Goal: Task Accomplishment & Management: Manage account settings

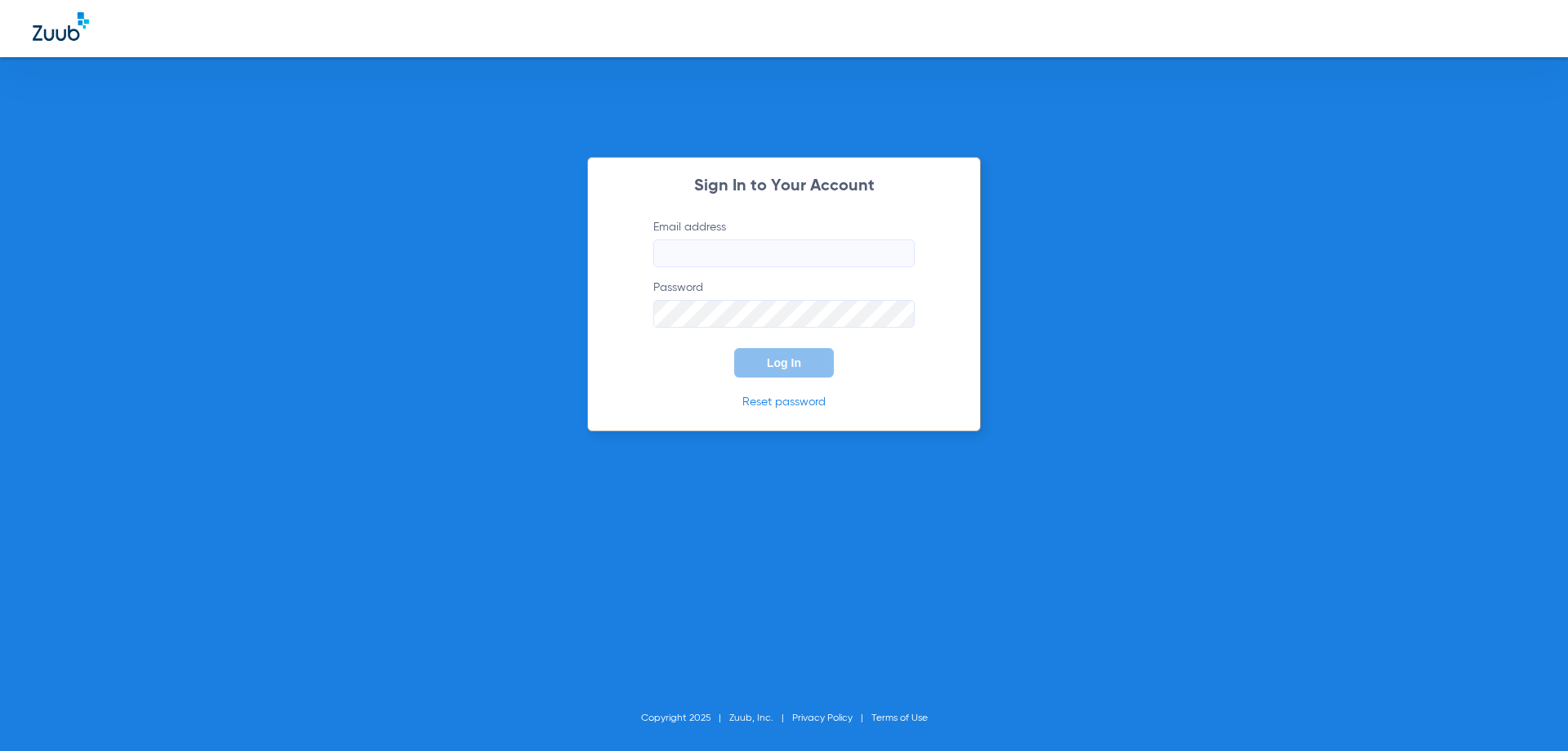
type input "[EMAIL_ADDRESS][DOMAIN_NAME]"
click at [781, 355] on button "Log In" at bounding box center [784, 363] width 99 height 29
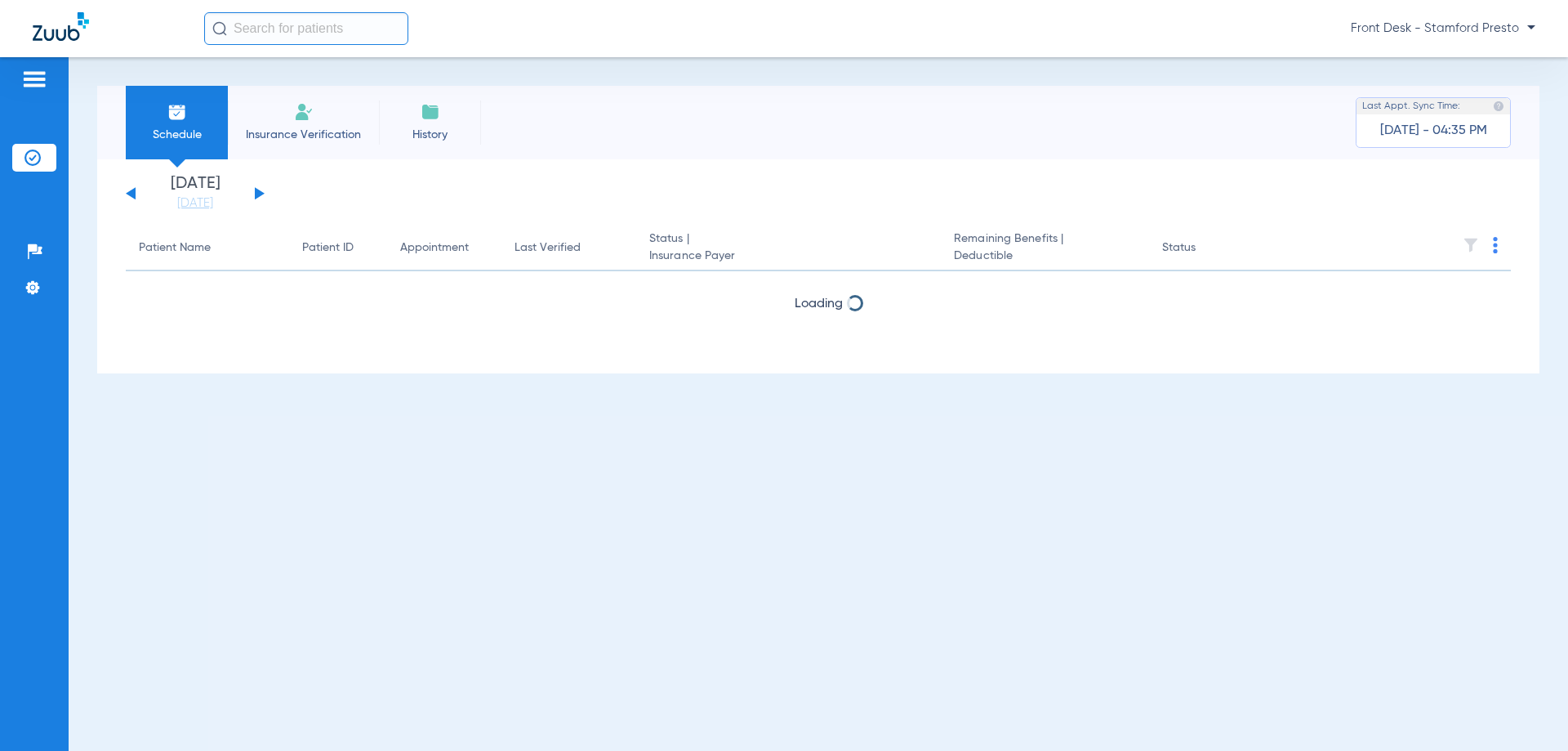
click at [248, 195] on div "[DATE] [DATE] [DATE] [DATE] [DATE] [DATE] [DATE] [DATE] [DATE] [DATE] [DATE] [D…" at bounding box center [195, 194] width 138 height 36
click at [254, 190] on div "[DATE] [DATE] [DATE] [DATE] [DATE] [DATE] [DATE] [DATE] [DATE] [DATE] [DATE] [D…" at bounding box center [195, 194] width 138 height 36
click at [253, 192] on div "[DATE] [DATE] [DATE] [DATE] [DATE] [DATE] [DATE] [DATE] [DATE] [DATE] [DATE] [D…" at bounding box center [195, 194] width 138 height 36
click at [255, 191] on button at bounding box center [259, 193] width 10 height 12
drag, startPoint x: 246, startPoint y: 218, endPoint x: 506, endPoint y: 132, distance: 273.9
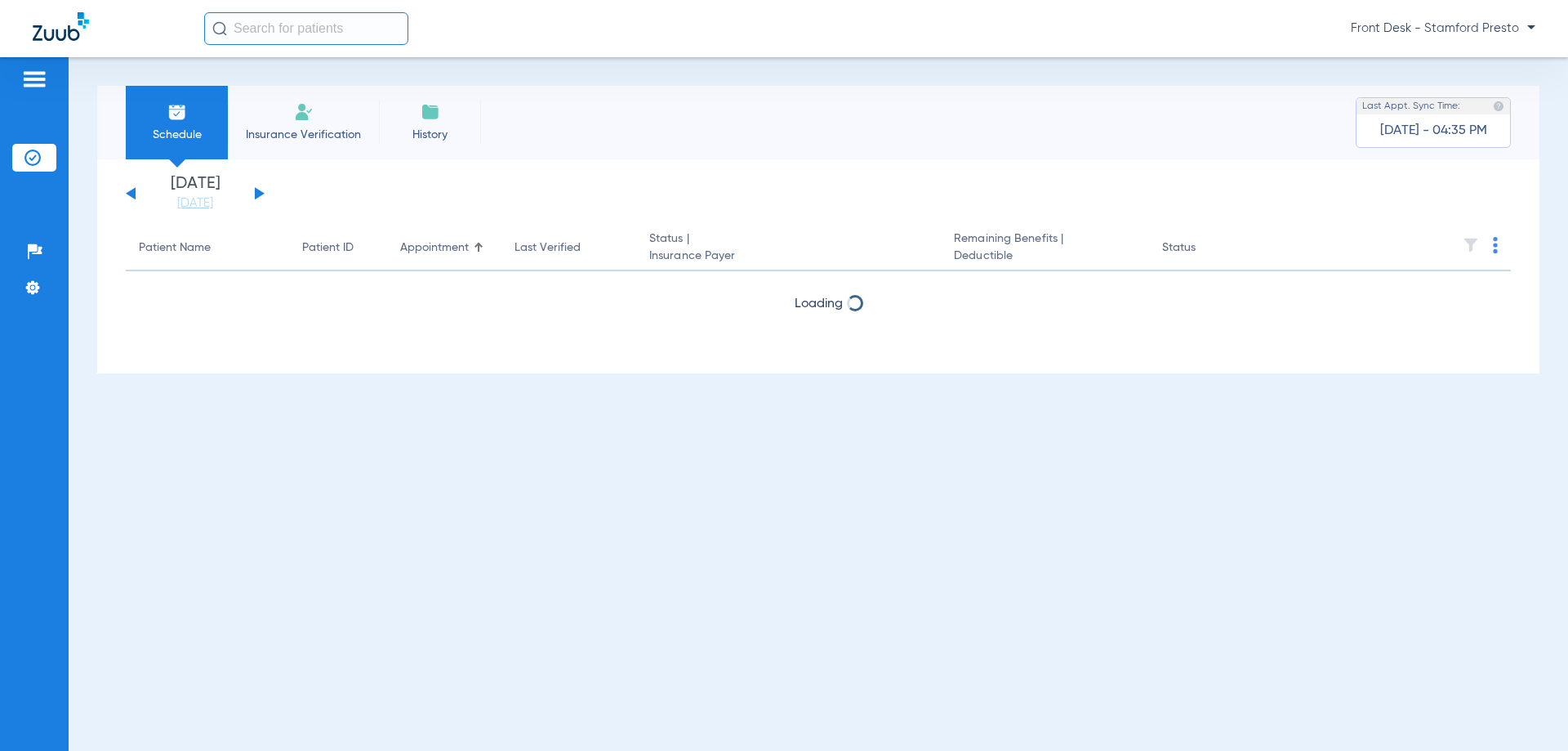
click at [506, 132] on div "Schedule Insurance Verification History Last Appt. Sync Time: [DATE] - 04:35 PM" at bounding box center [817, 122] width 1442 height 74
click at [184, 209] on link "[DATE]" at bounding box center [195, 203] width 98 height 16
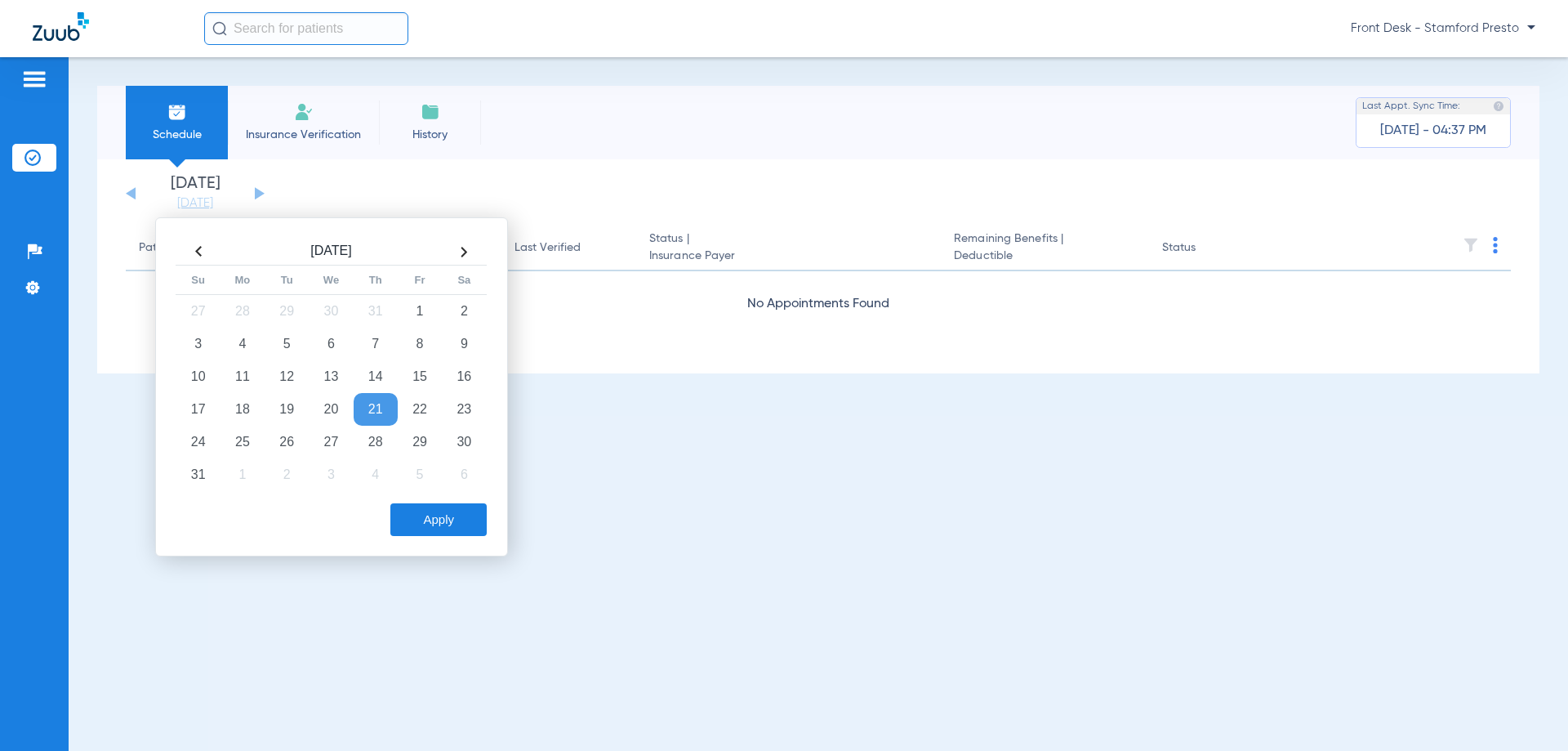
click at [376, 195] on app-single-date-navigator "[DATE] [DATE] [DATE] [DATE] [DATE] [DATE] [DATE] [DATE] [DATE] [DATE] [DATE] [D…" at bounding box center [817, 194] width 1385 height 36
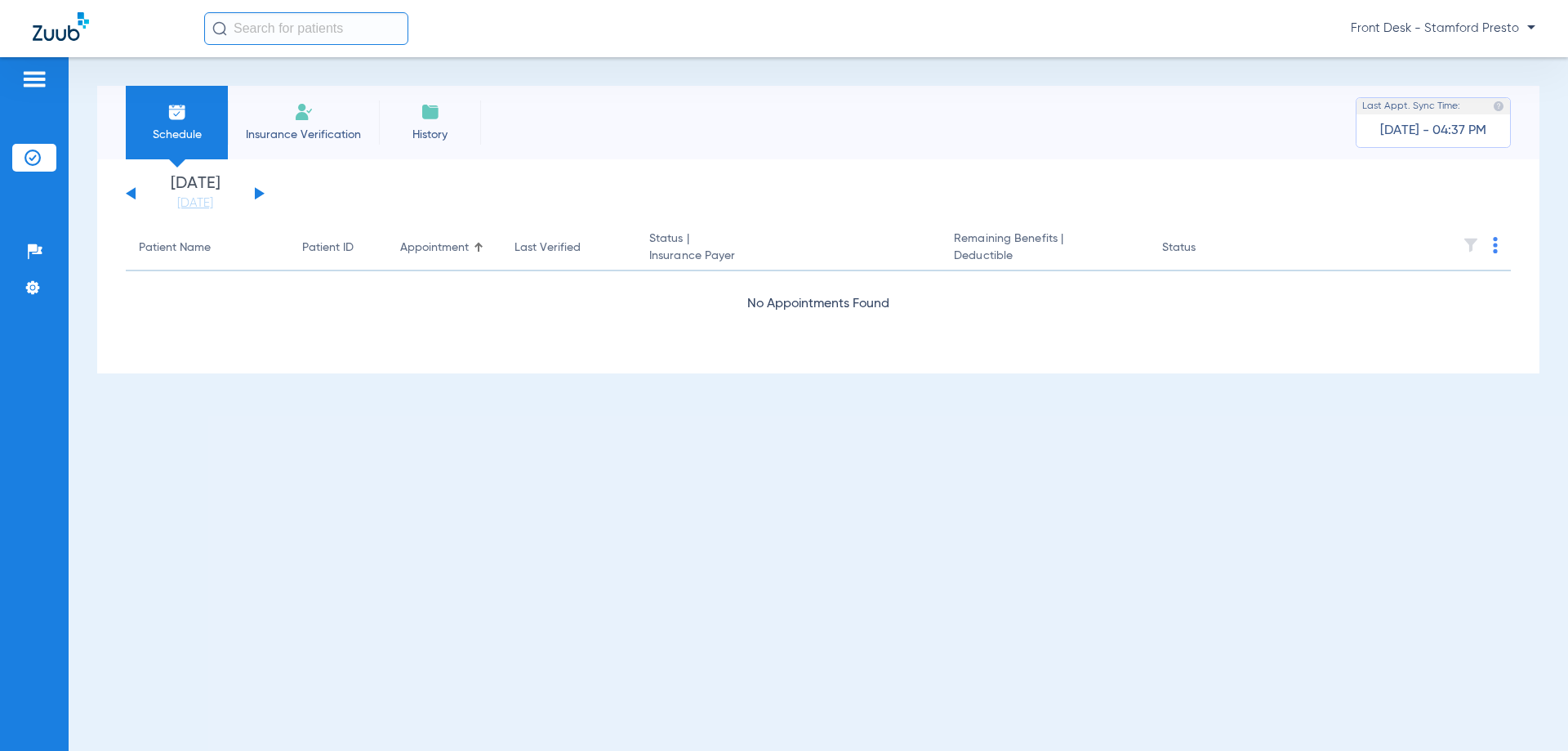
click at [1498, 33] on span "Front Desk - Stamford Presto" at bounding box center [1442, 29] width 184 height 16
click at [810, 164] on div at bounding box center [784, 376] width 1568 height 751
click at [283, 113] on li "Insurance Verification" at bounding box center [303, 122] width 151 height 74
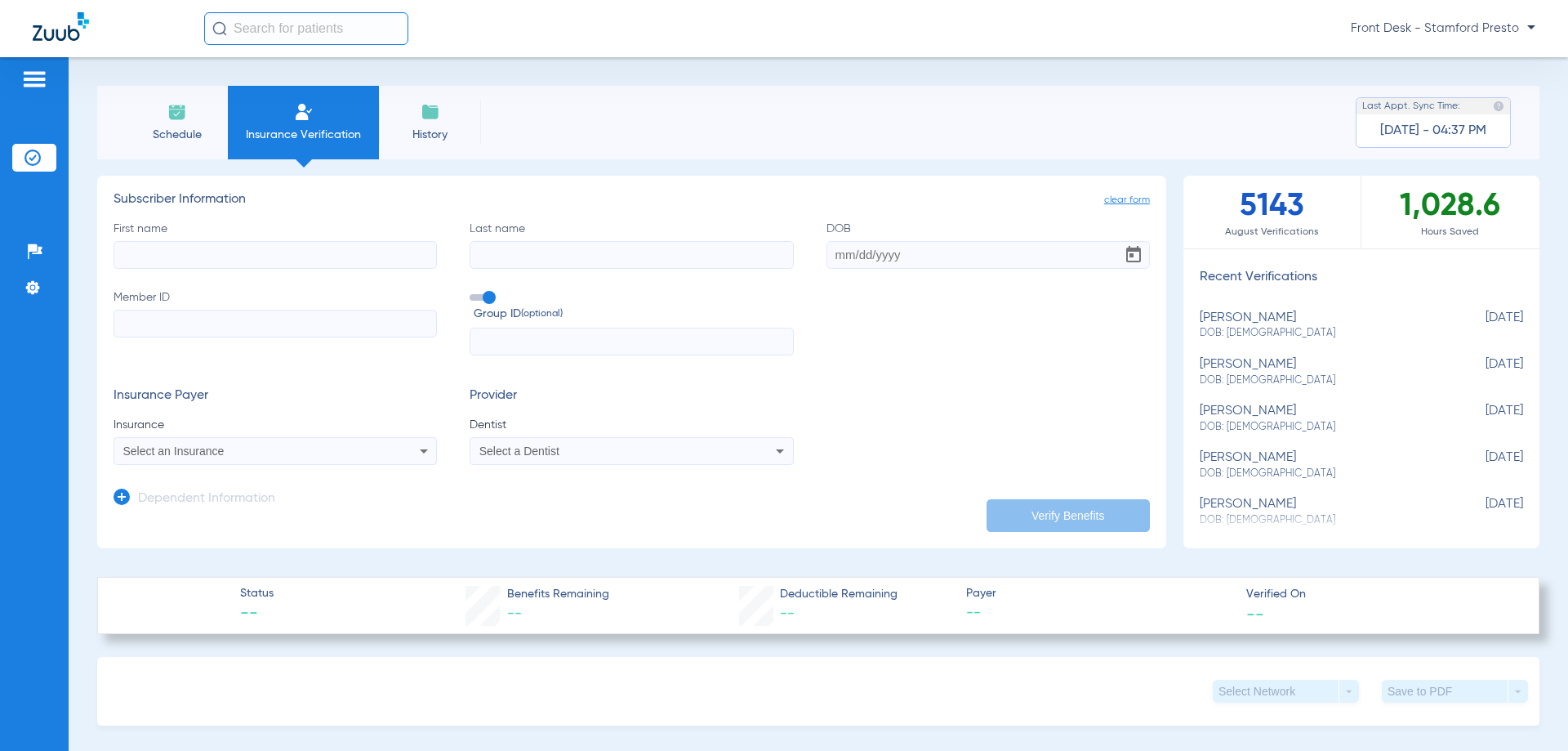
click at [175, 134] on span "Schedule" at bounding box center [177, 134] width 78 height 16
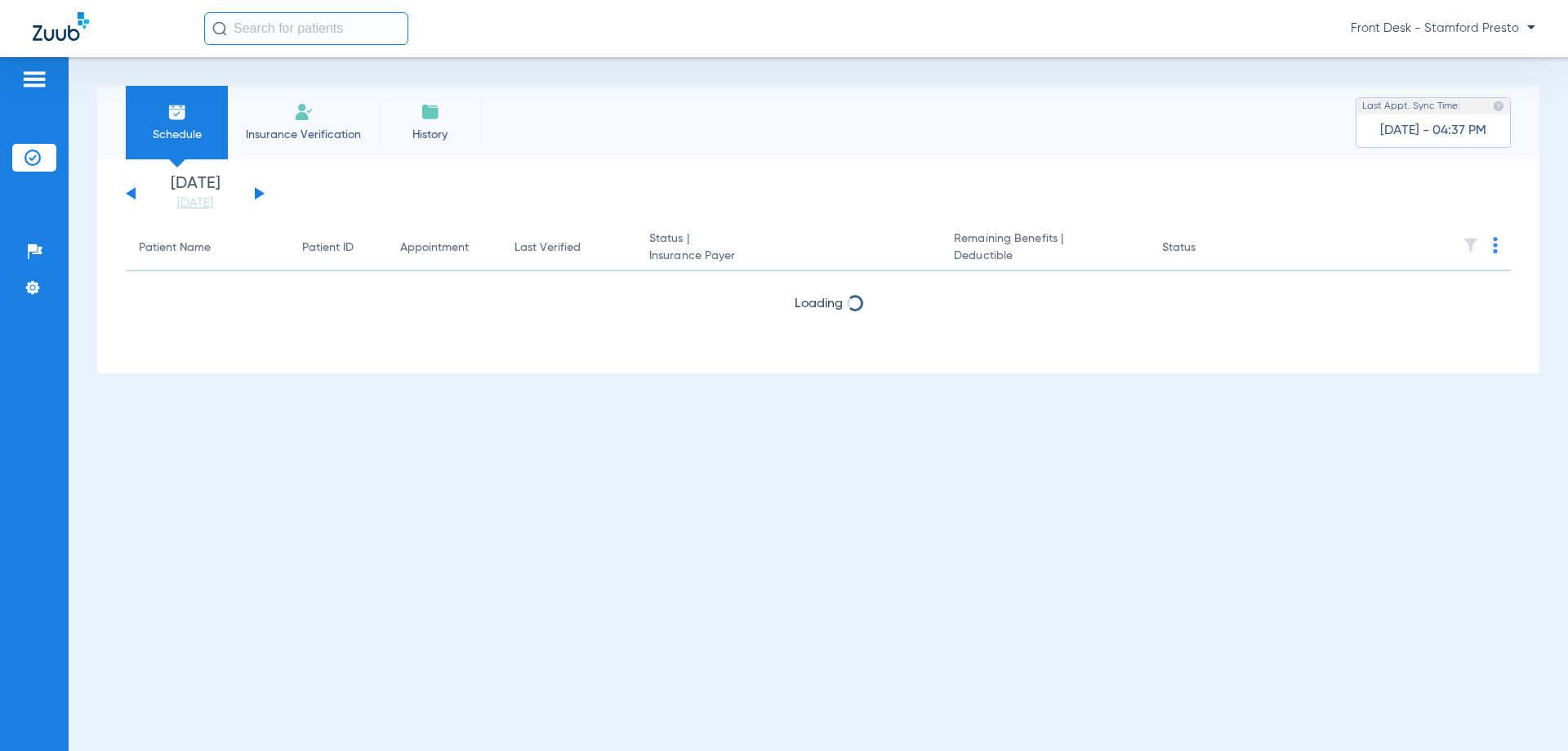
click at [259, 193] on button at bounding box center [259, 193] width 10 height 12
click at [214, 356] on app-loading-indicator "Loading" at bounding box center [817, 348] width 1385 height 21
